Goal: Check status

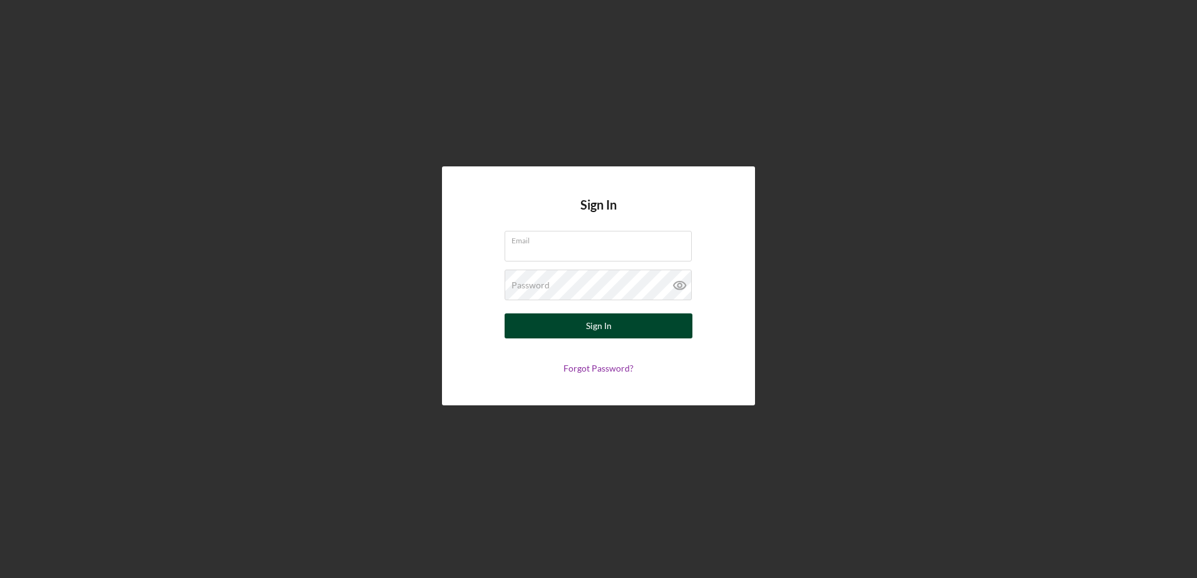
type input "[EMAIL_ADDRESS][DOMAIN_NAME]"
click at [523, 329] on button "Sign In" at bounding box center [599, 326] width 188 height 25
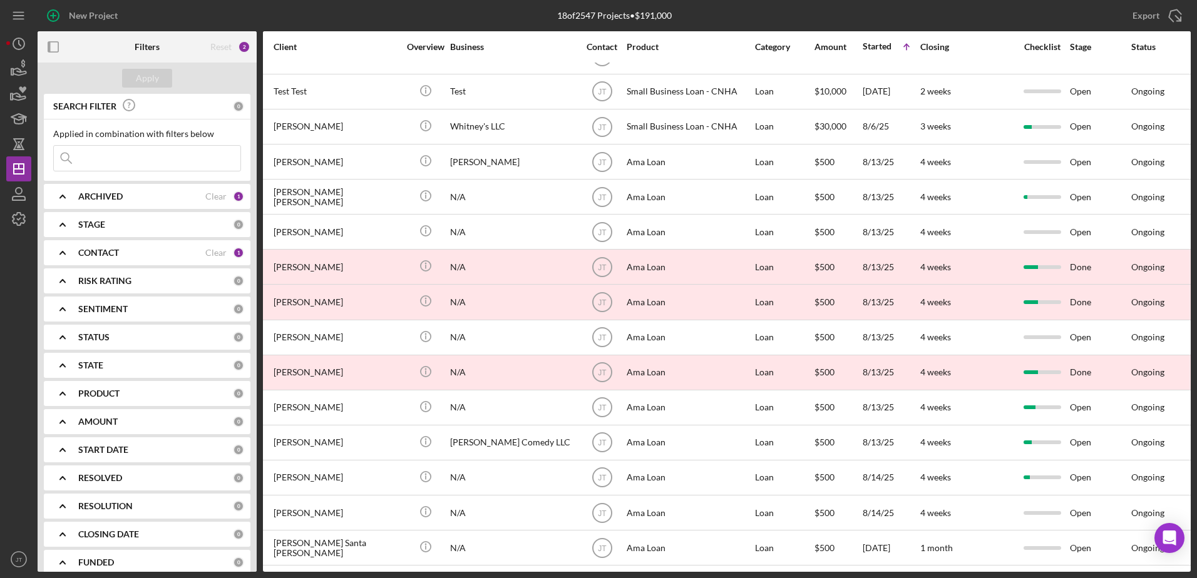
scroll to position [138, 0]
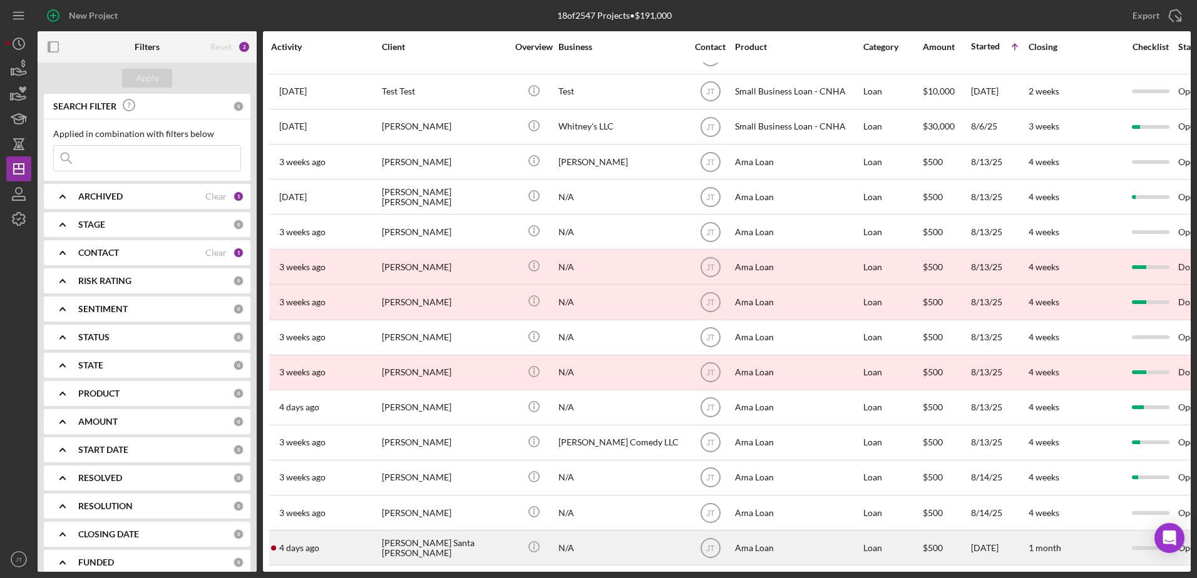
click at [429, 537] on div "[PERSON_NAME] Santa [PERSON_NAME]" at bounding box center [444, 548] width 125 height 33
